Goal: Transaction & Acquisition: Purchase product/service

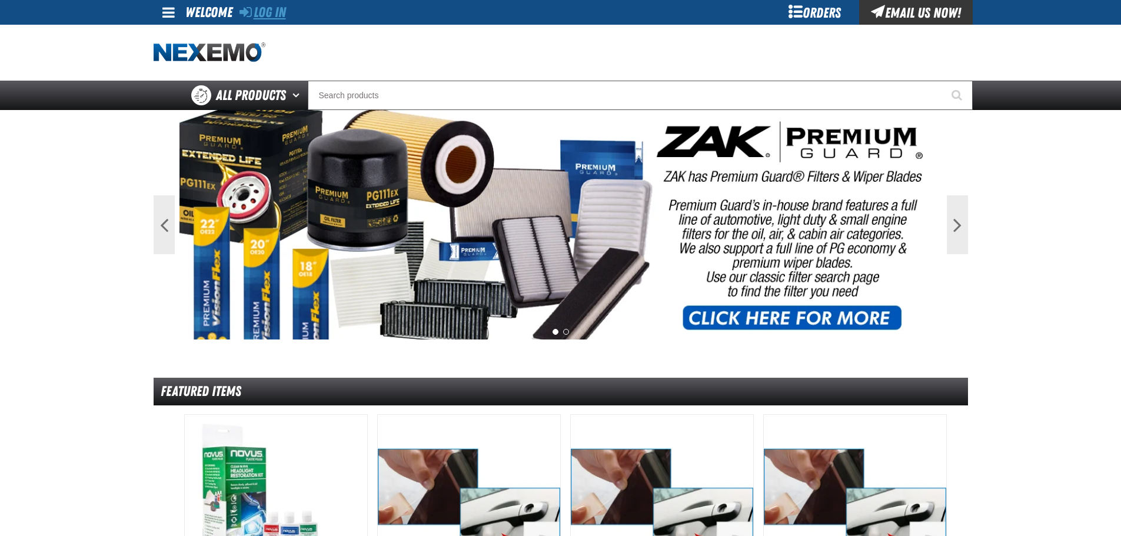
click at [270, 7] on link "Log In" at bounding box center [262, 12] width 46 height 16
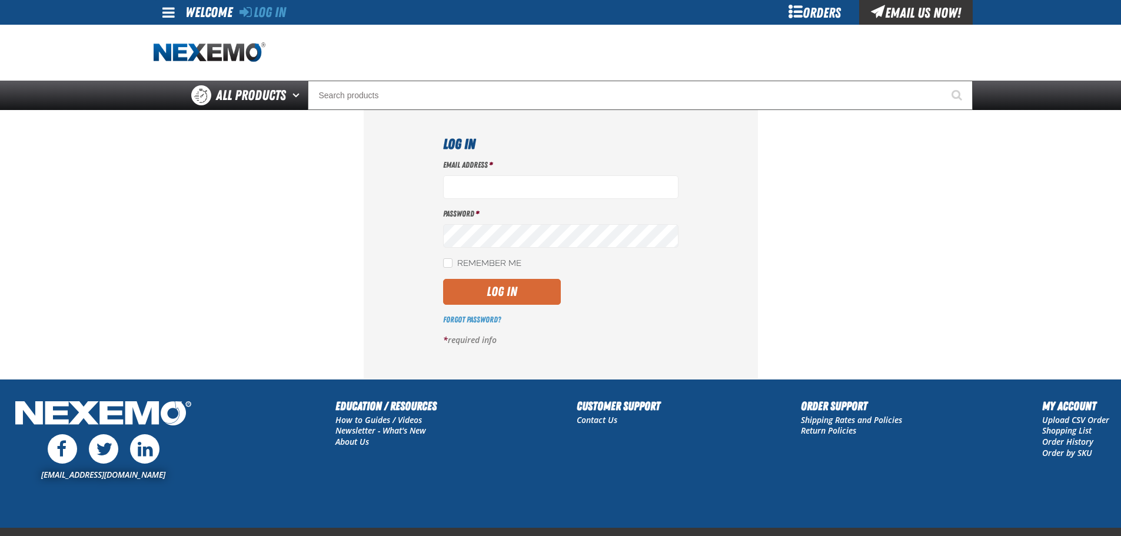
type input "[EMAIL_ADDRESS][DOMAIN_NAME]"
click at [491, 292] on button "Log In" at bounding box center [502, 292] width 118 height 26
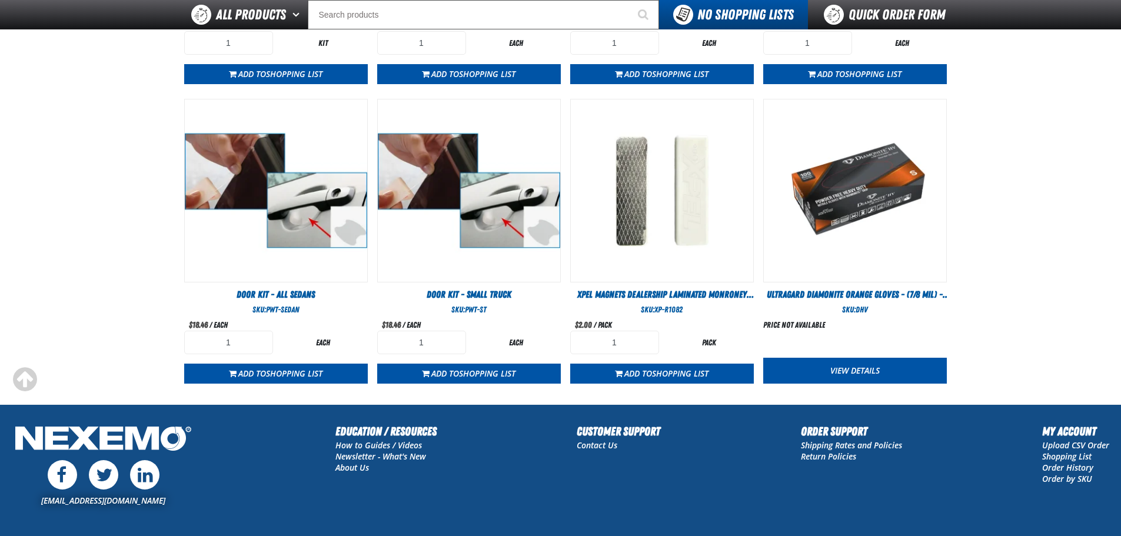
scroll to position [679, 0]
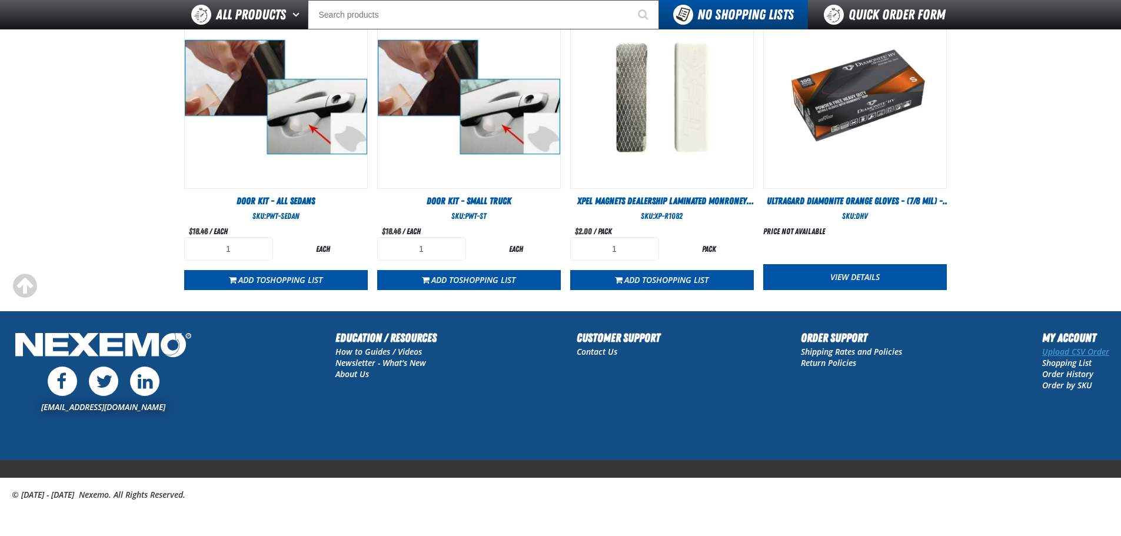
click at [1067, 351] on link "Upload CSV Order" at bounding box center [1075, 351] width 67 height 11
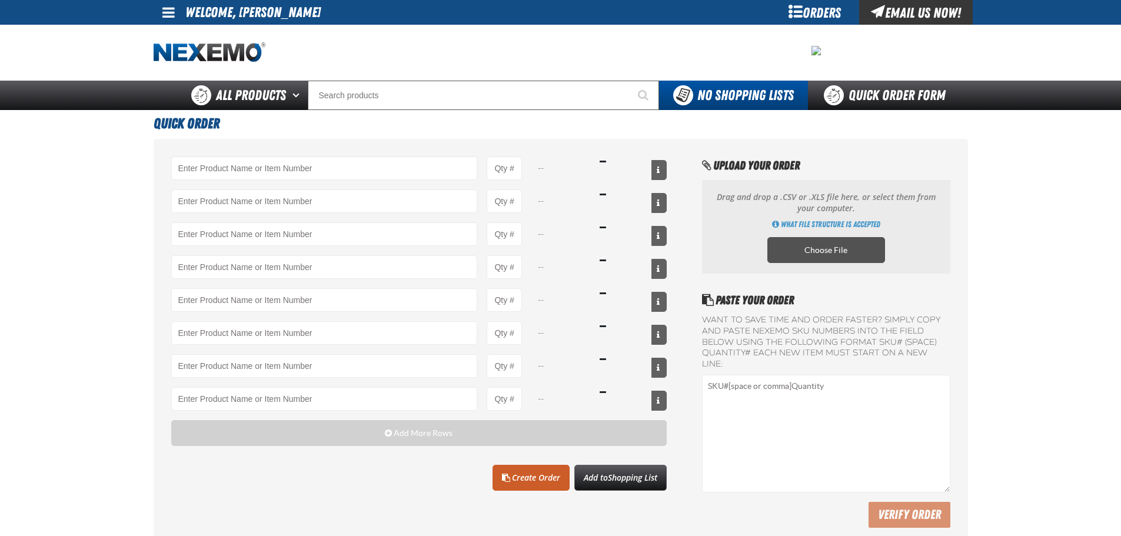
click at [861, 251] on label "Choose File" at bounding box center [826, 250] width 118 height 26
click at [0, 0] on input "Choose File" at bounding box center [0, 0] width 0 height 0
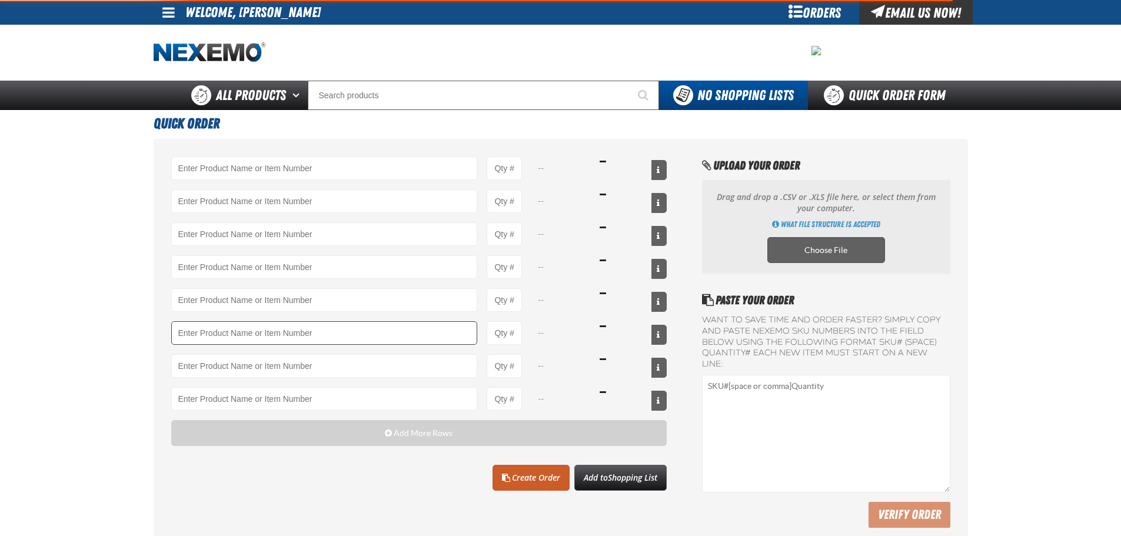
type input "A103 - Throttle Body and Intake Cleaner - ZAK Products"
type input "12"
type input "AC150 - Evaporator Core Cleaner - ZAK Products"
type input "12"
type input "AC160 - Bio-Zone (AMP) Anti-Microbial Protection- ZAK Products (12 per case)"
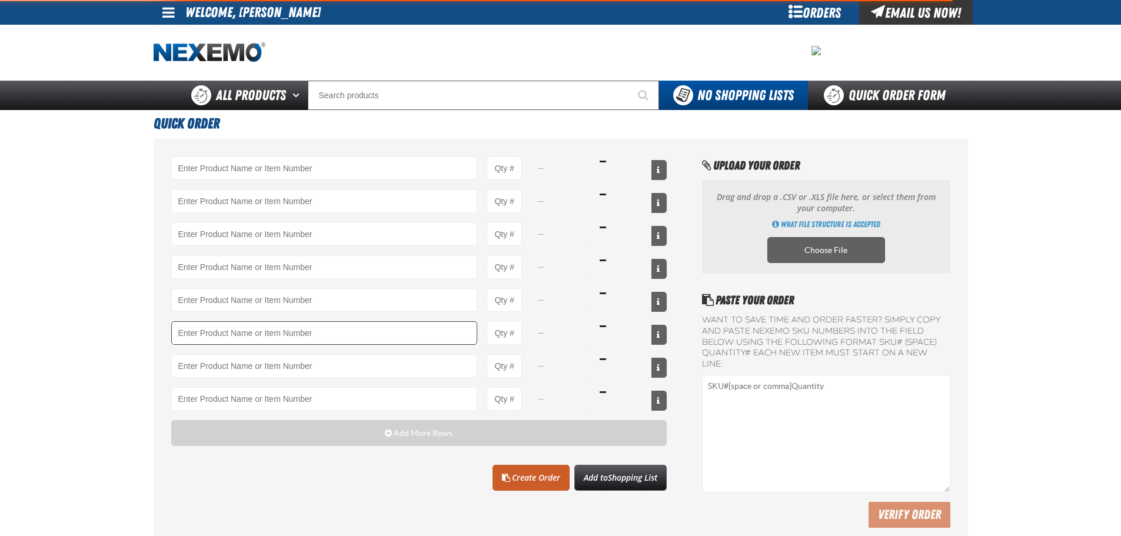
type input "12"
type input "AC165 - Bio-Zone Natural Odor Eliminator - ZAK Products"
type input "12"
type input "ATK404 - Automatic Transmission Service Kit - ZAK Products"
type input "12"
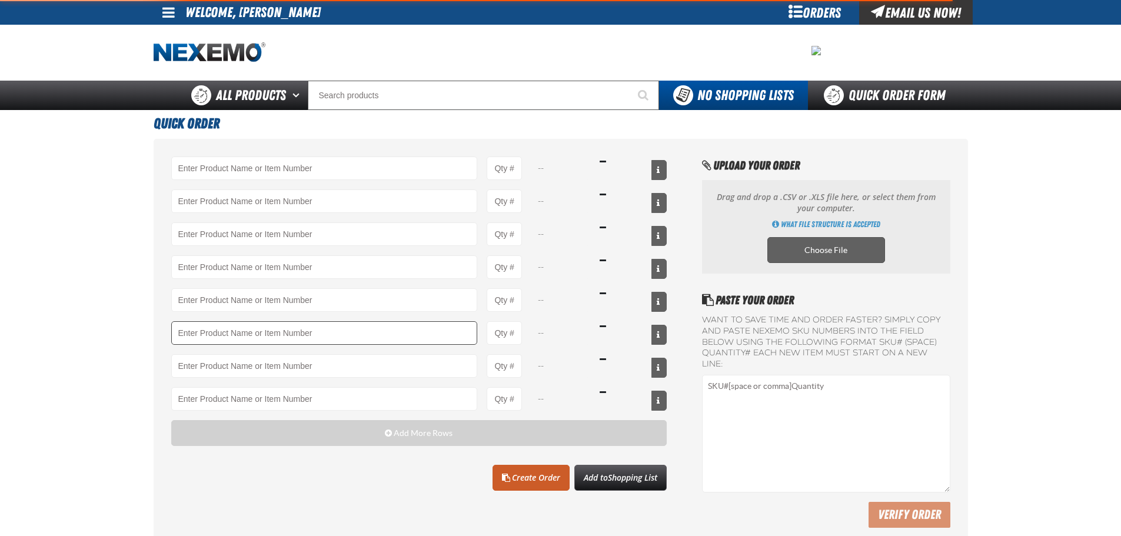
type input "B304 - Battery Service Kit - Cleaner & Protector with Anti-Corrosion Pads - ZAK…"
type input "12"
type input "BK200C - DOT 4 Brake Fluid Cleaner Kit - ZAK Products"
type input "24"
type input "C500 - Synthetic Engine Oil Booster - ZAK Products"
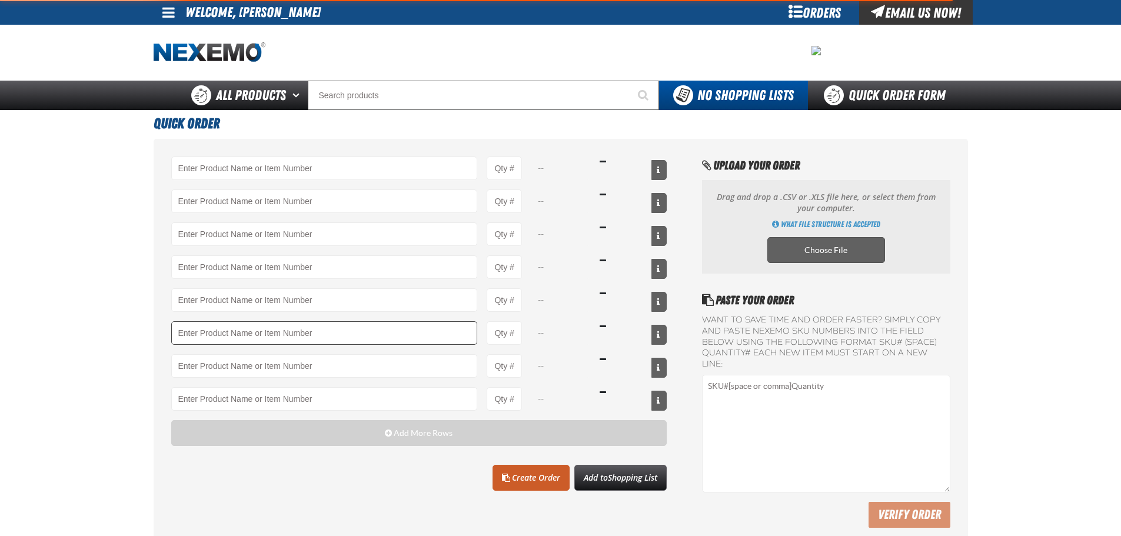
type input "72"
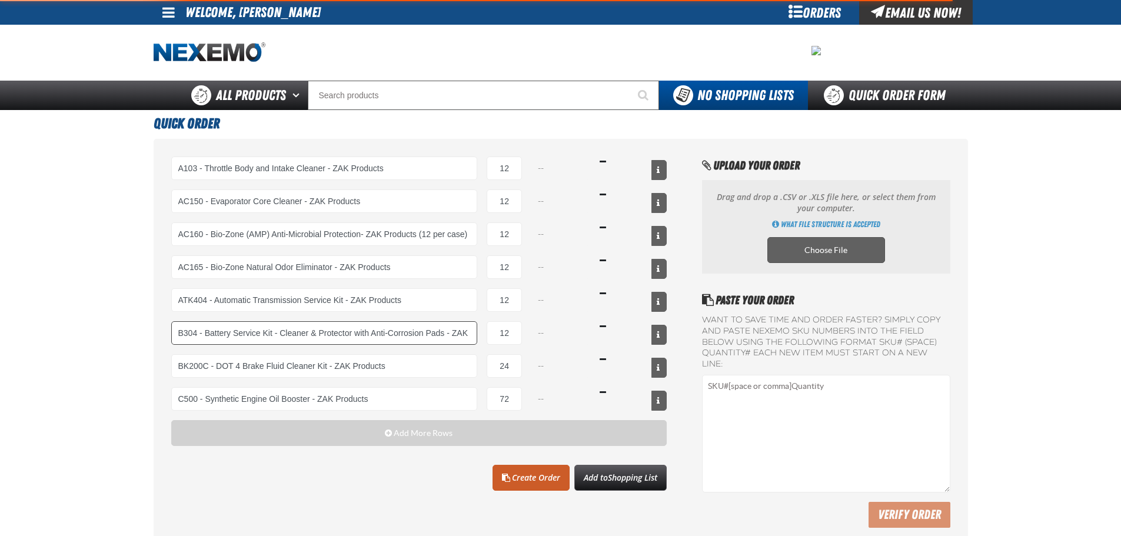
select select "can"
select select "bottle"
select select "kit"
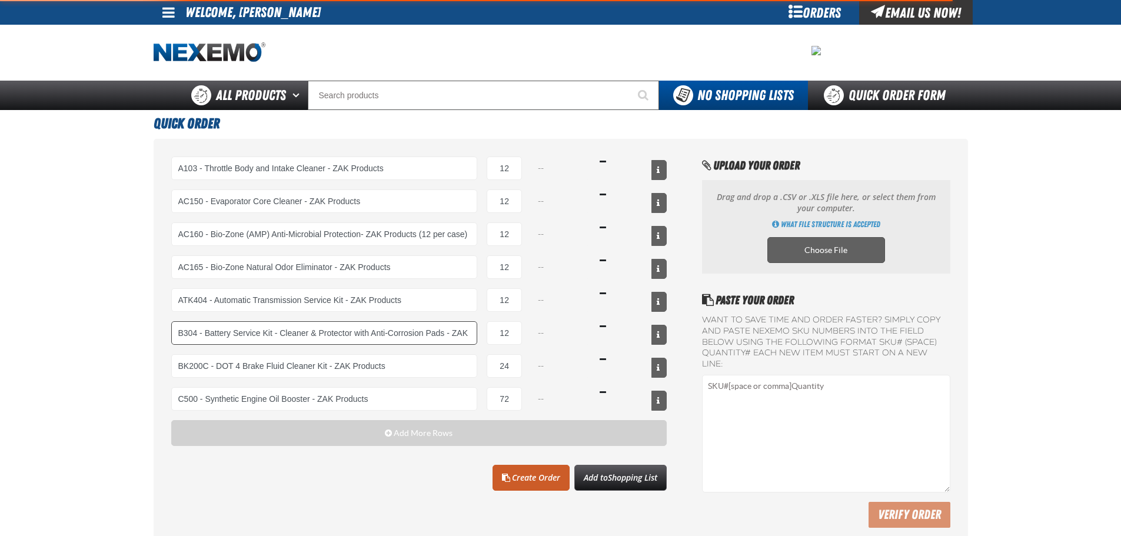
select select "kit"
select select "bottle"
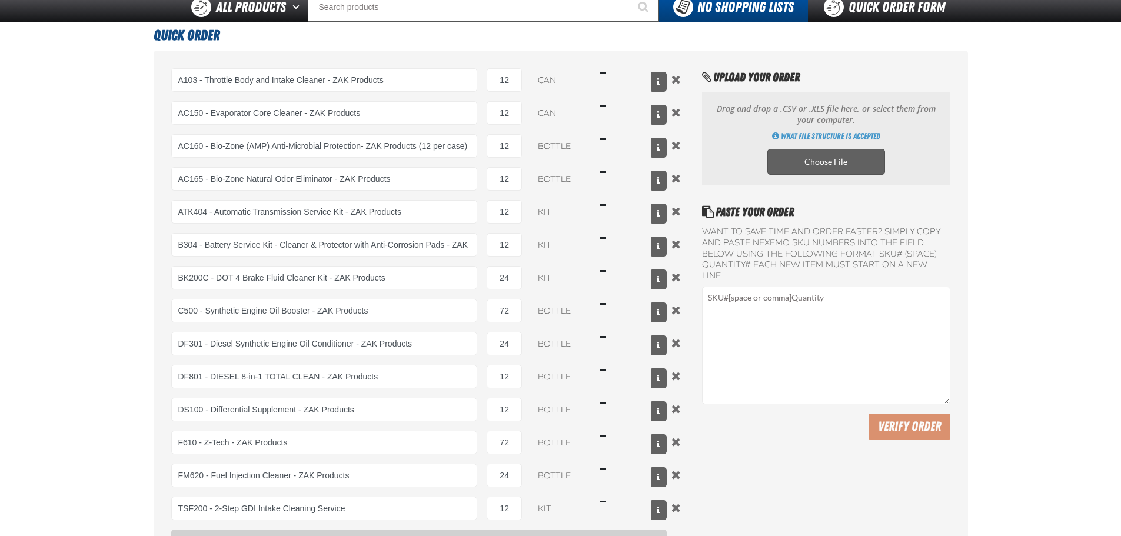
scroll to position [235, 0]
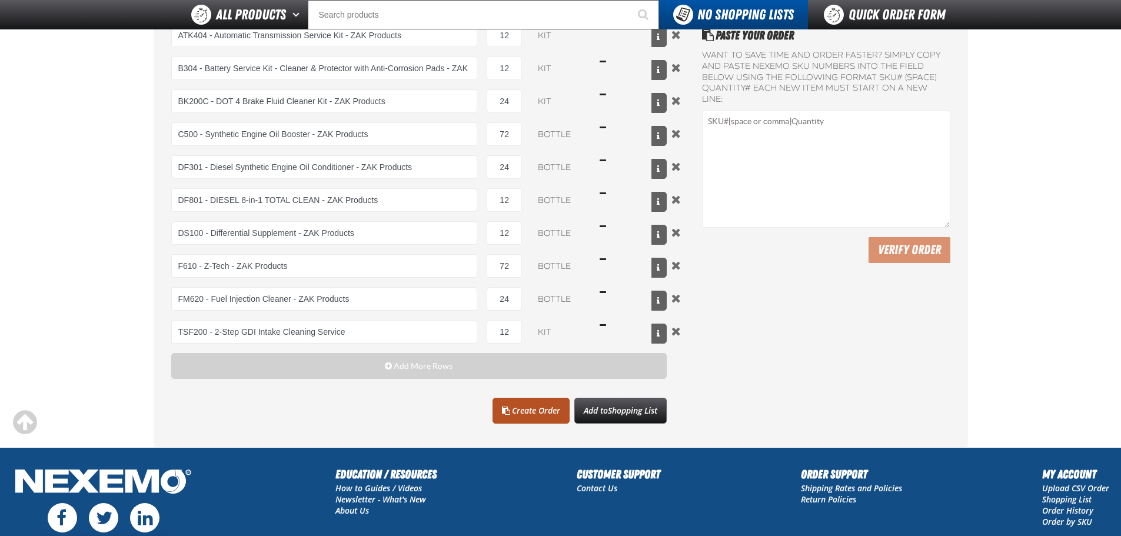
click at [523, 409] on link "Create Order" at bounding box center [530, 411] width 77 height 26
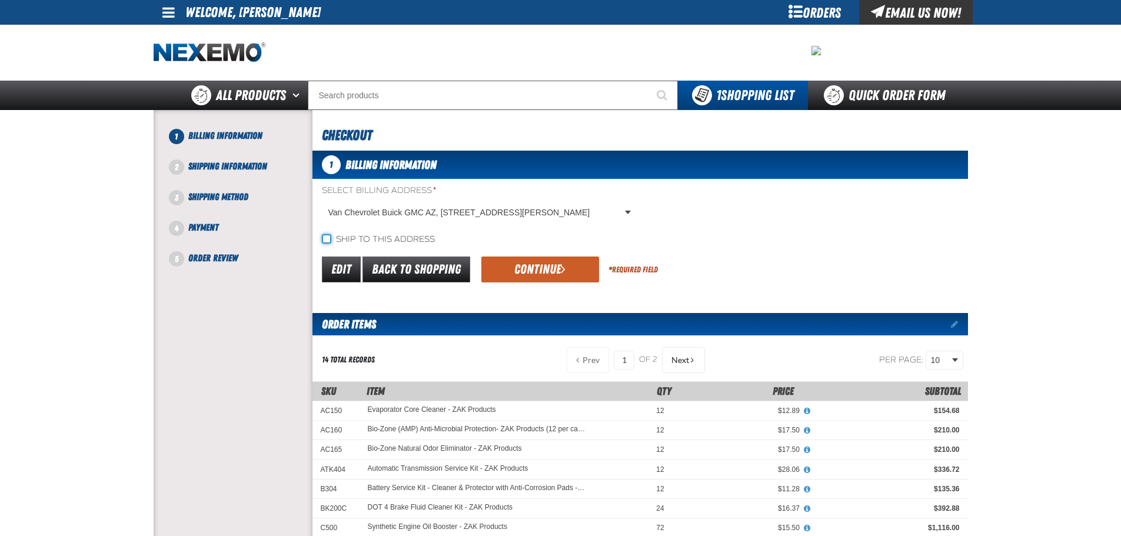
click at [329, 239] on input "Ship to this address" at bounding box center [326, 238] width 9 height 9
checkbox input "true"
click at [538, 270] on button "Continue" at bounding box center [540, 269] width 118 height 26
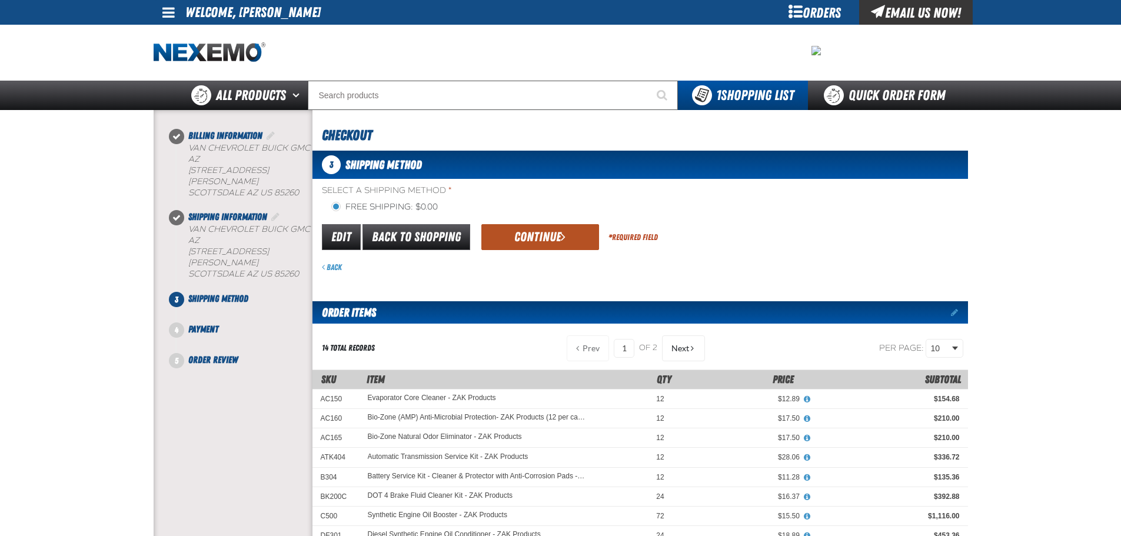
click at [539, 239] on button "Continue" at bounding box center [540, 237] width 118 height 26
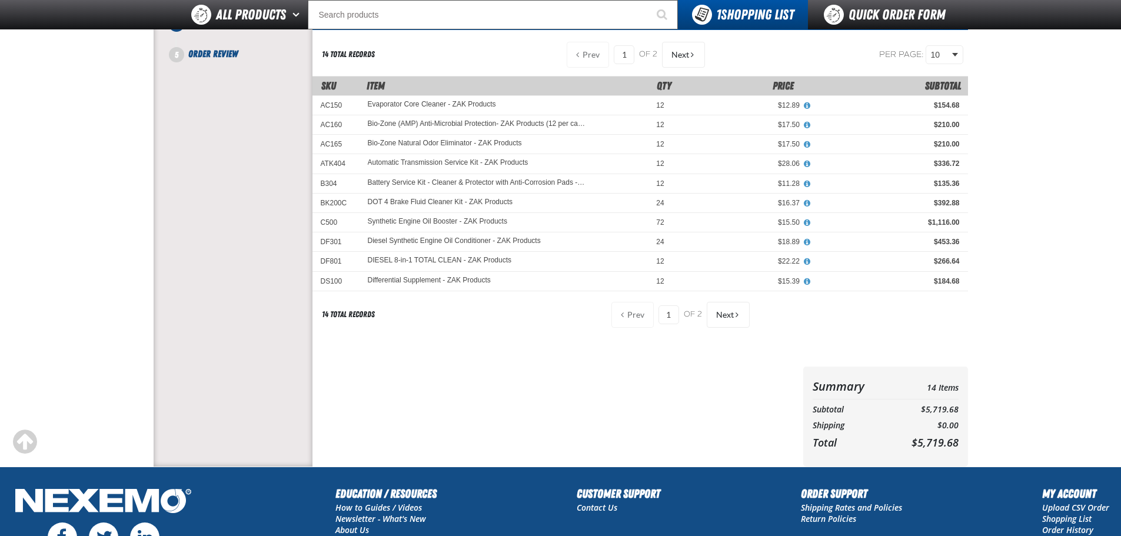
scroll to position [118, 0]
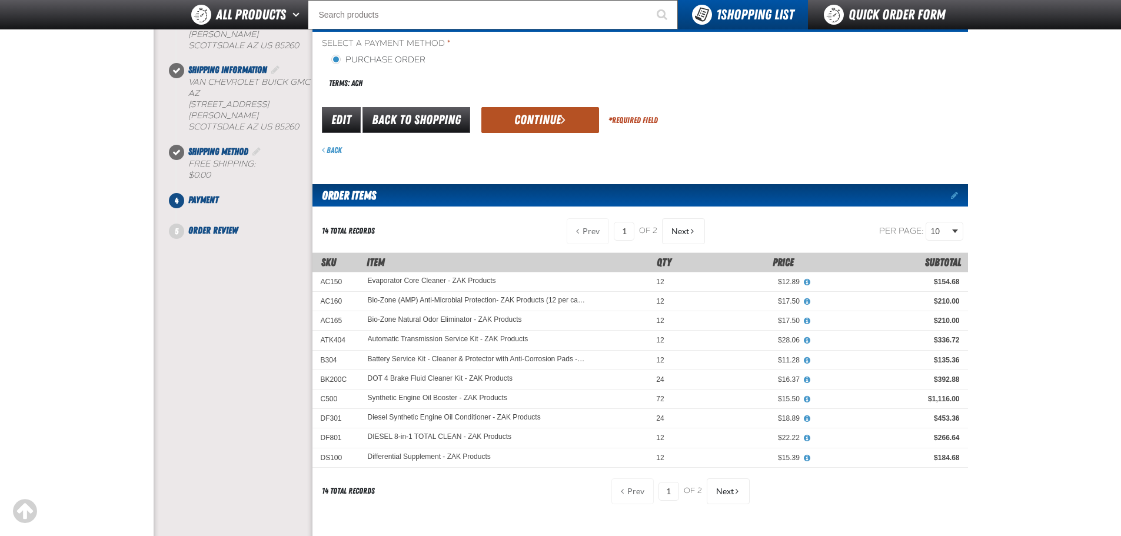
click at [531, 122] on button "Continue" at bounding box center [540, 120] width 118 height 26
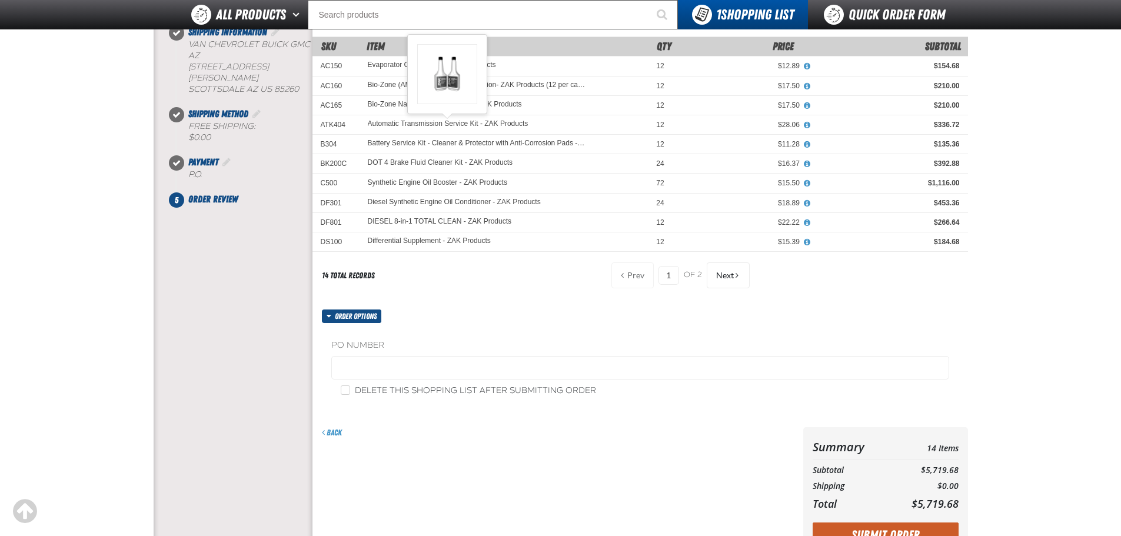
scroll to position [176, 0]
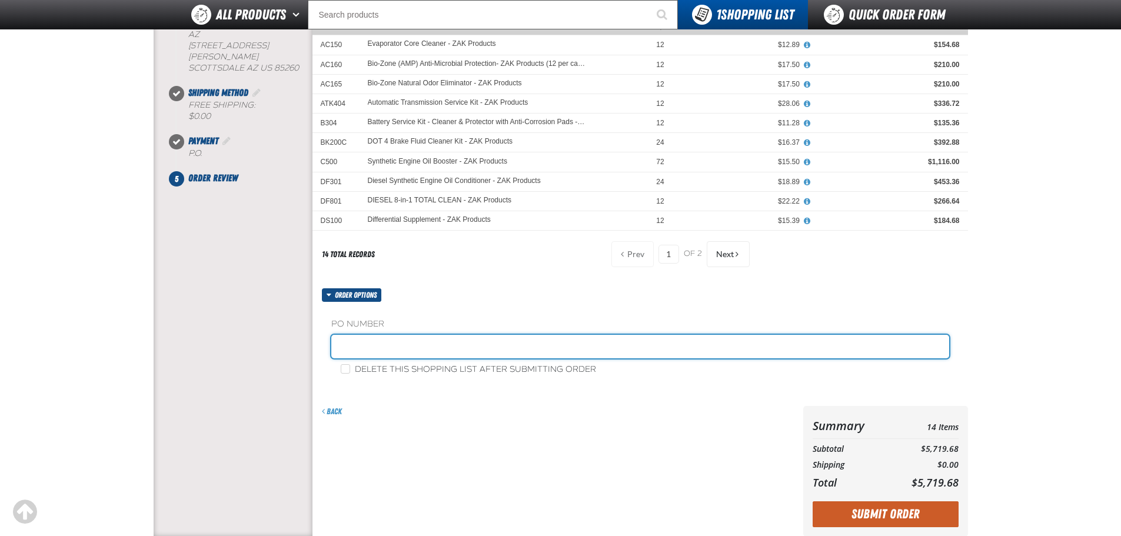
click at [427, 355] on input "text" at bounding box center [640, 347] width 618 height 24
type input "ZAK251"
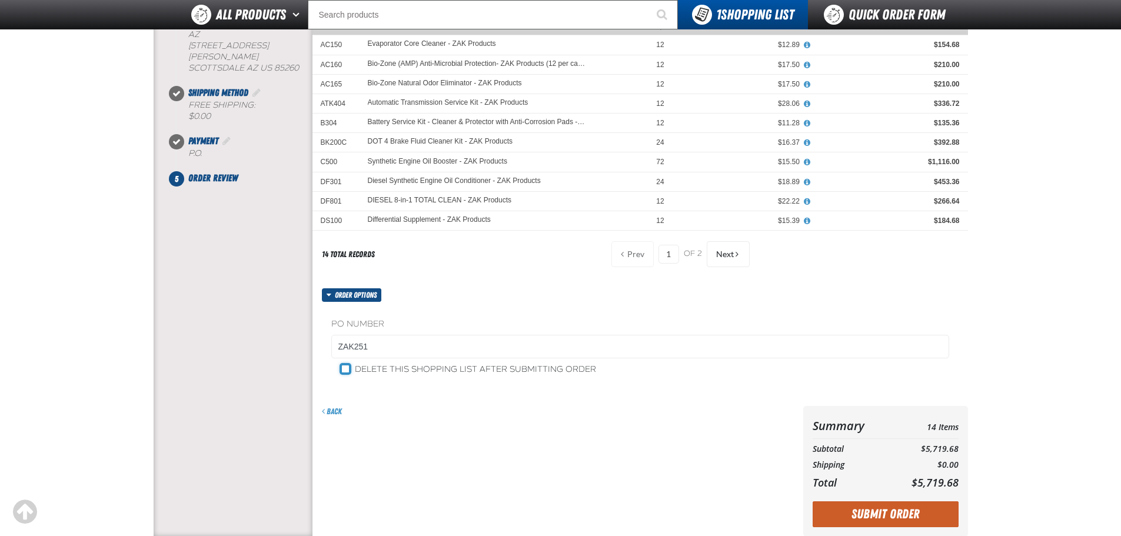
click at [348, 368] on input "Delete this shopping list after submitting order" at bounding box center [345, 368] width 9 height 9
checkbox input "true"
click at [903, 512] on button "Submit Order" at bounding box center [885, 514] width 146 height 26
